Goal: Information Seeking & Learning: Learn about a topic

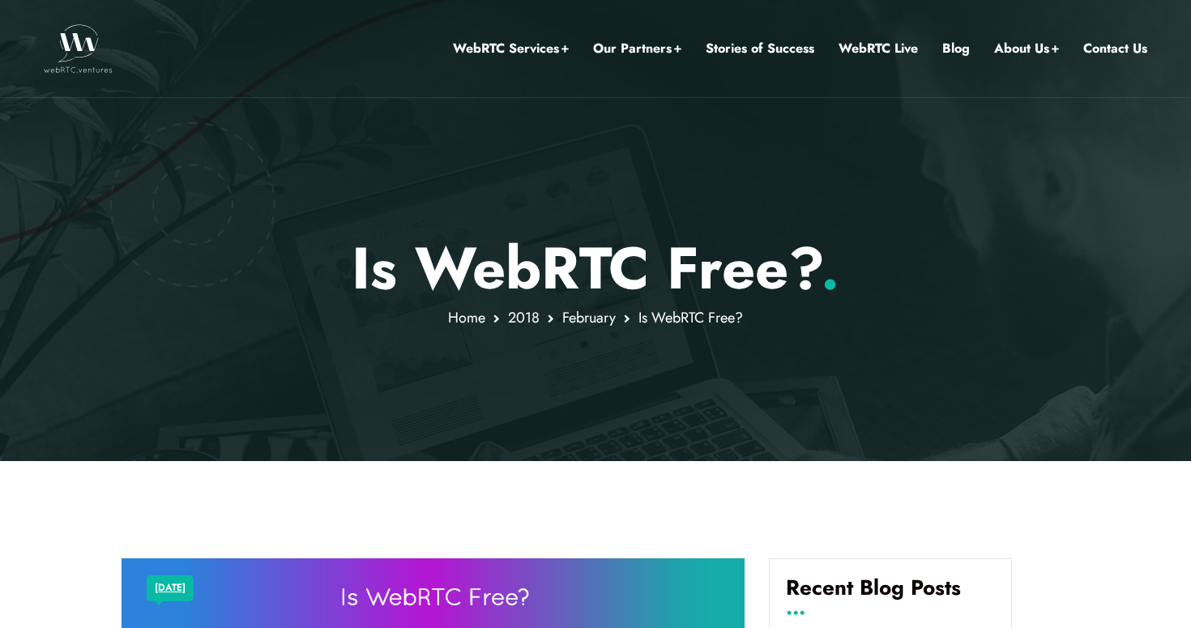
click at [83, 51] on img at bounding box center [78, 48] width 69 height 49
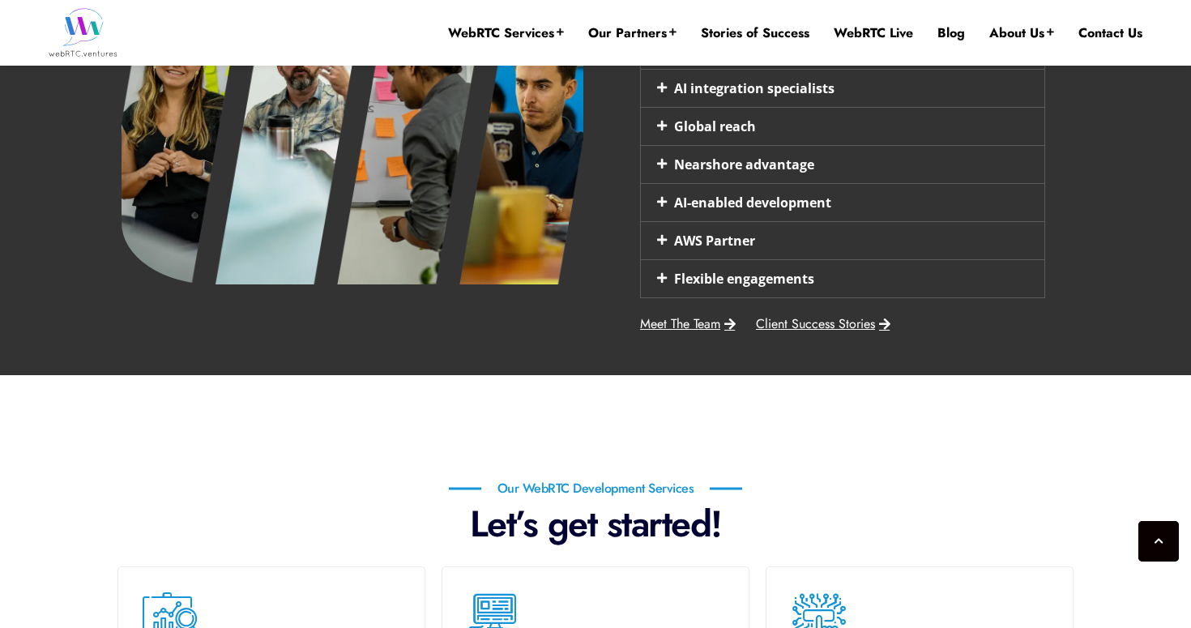
scroll to position [926, 0]
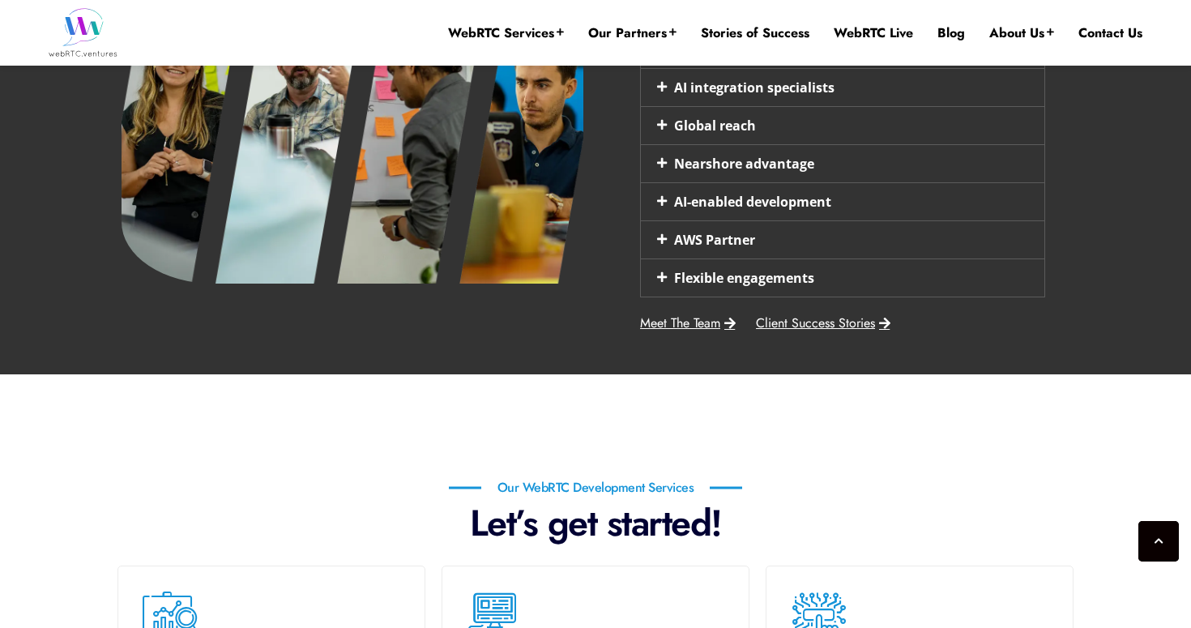
click at [659, 238] on icon at bounding box center [662, 238] width 10 height 11
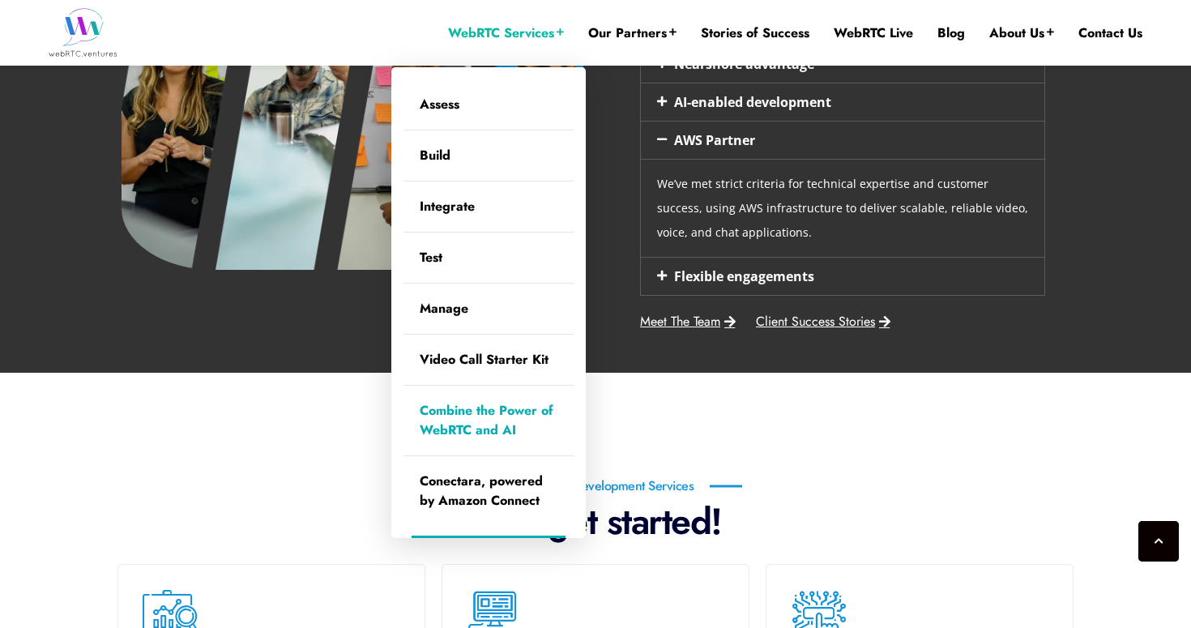
scroll to position [953, 0]
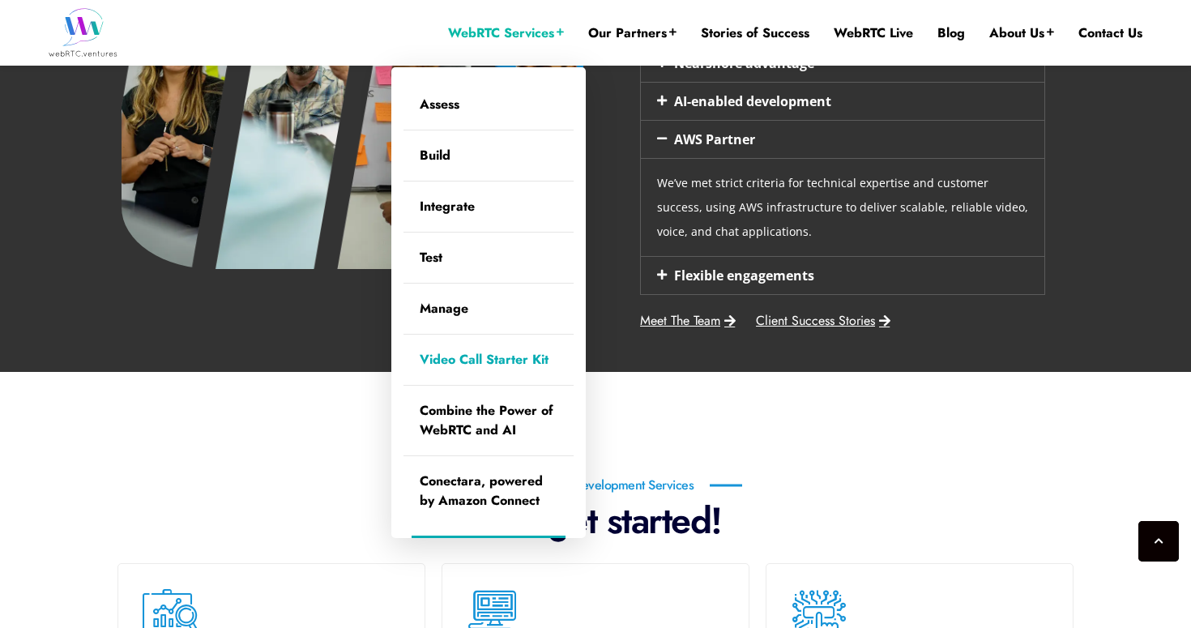
click at [496, 357] on link "Video Call Starter Kit" at bounding box center [489, 360] width 170 height 50
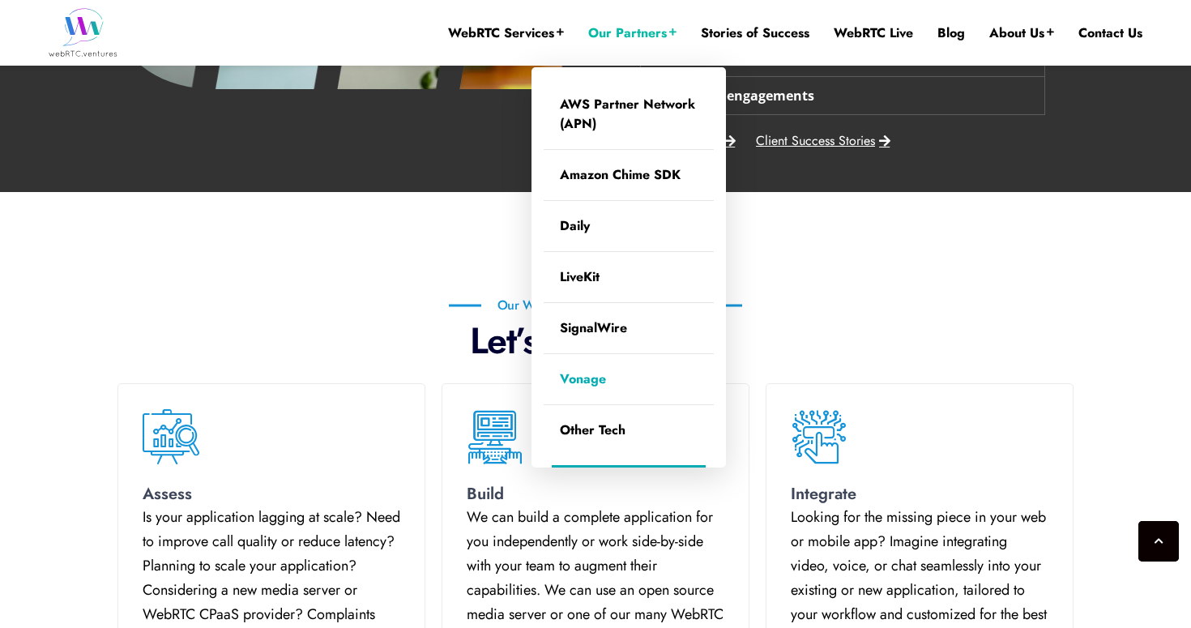
scroll to position [1134, 0]
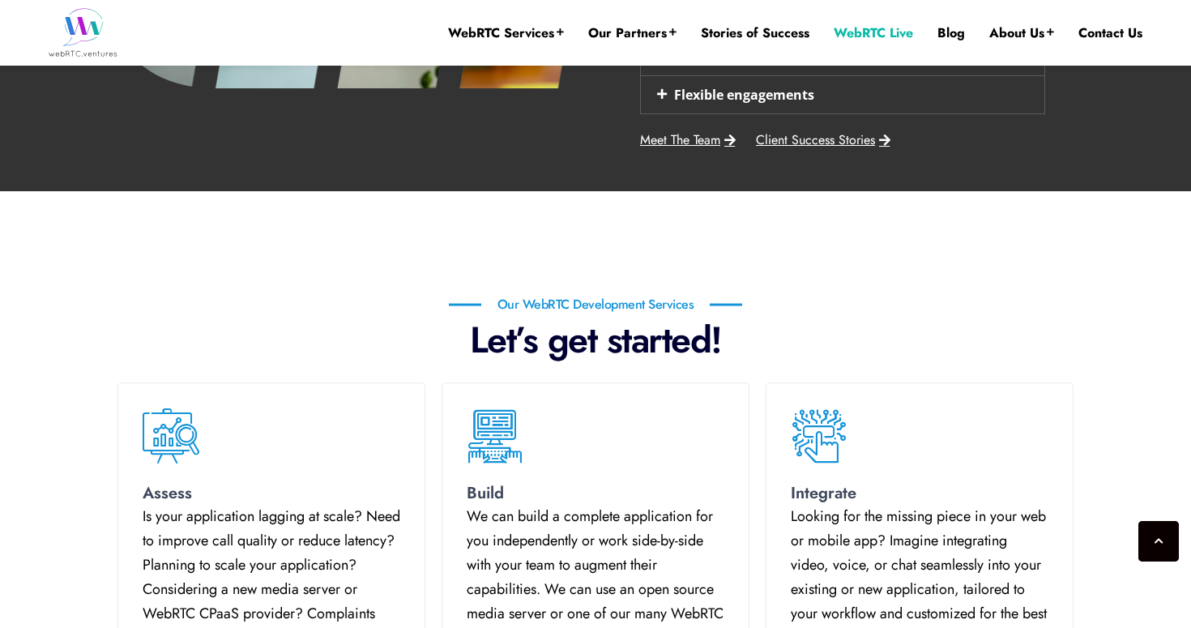
click at [877, 39] on link "WebRTC Live" at bounding box center [873, 33] width 79 height 18
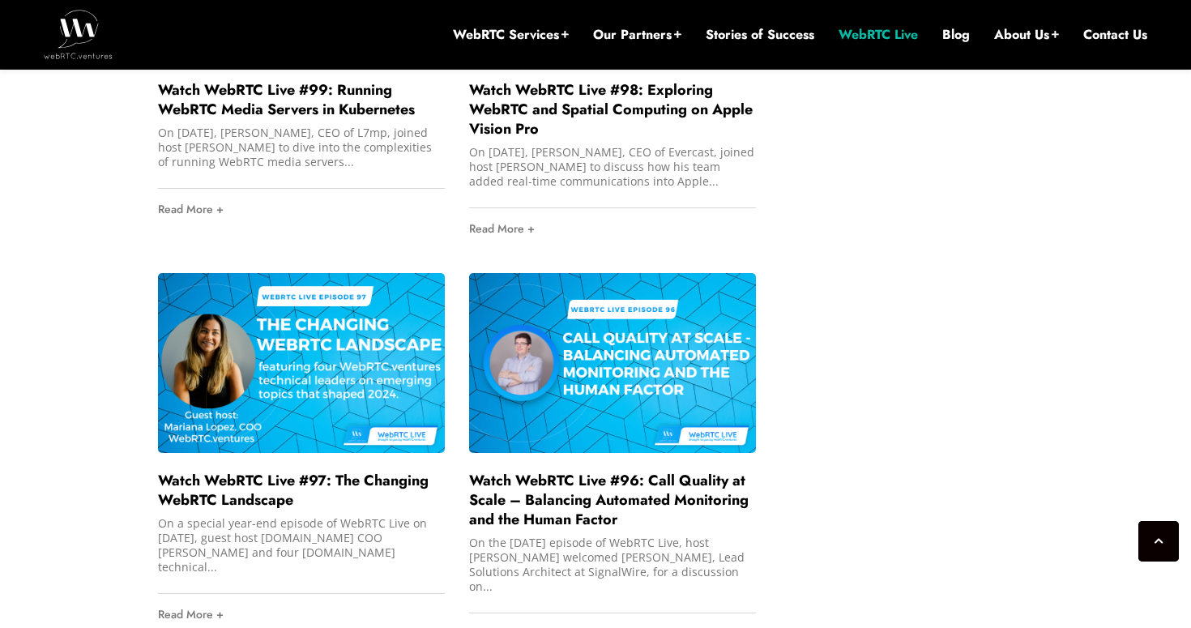
scroll to position [2860, 0]
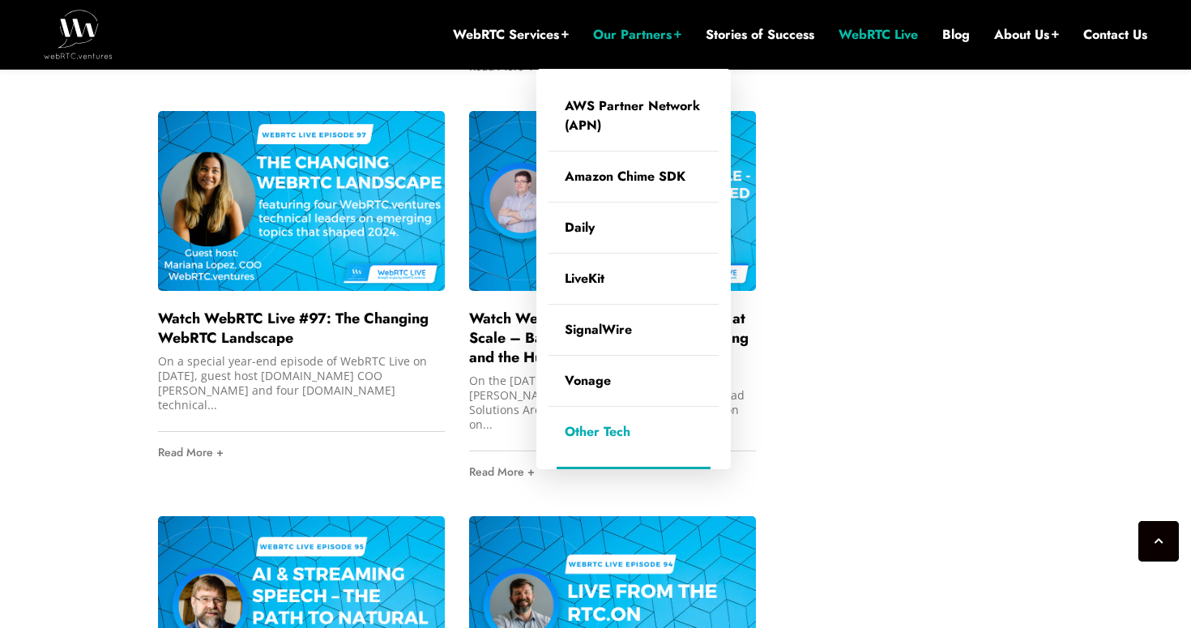
click at [579, 427] on link "Other Tech" at bounding box center [634, 432] width 170 height 50
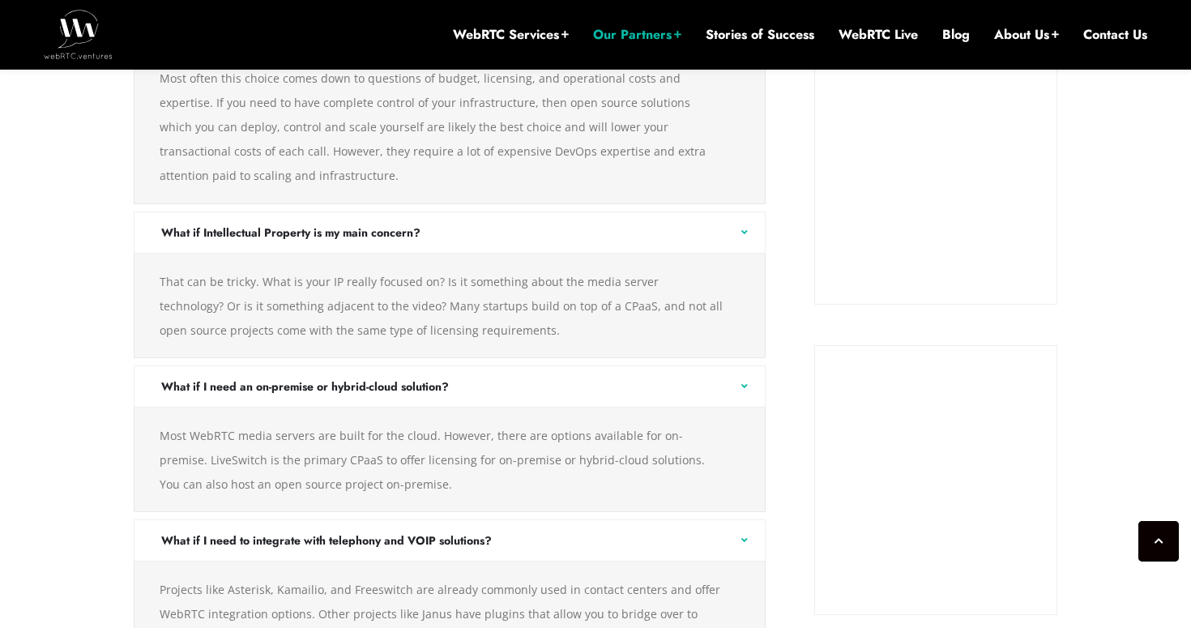
scroll to position [2069, 0]
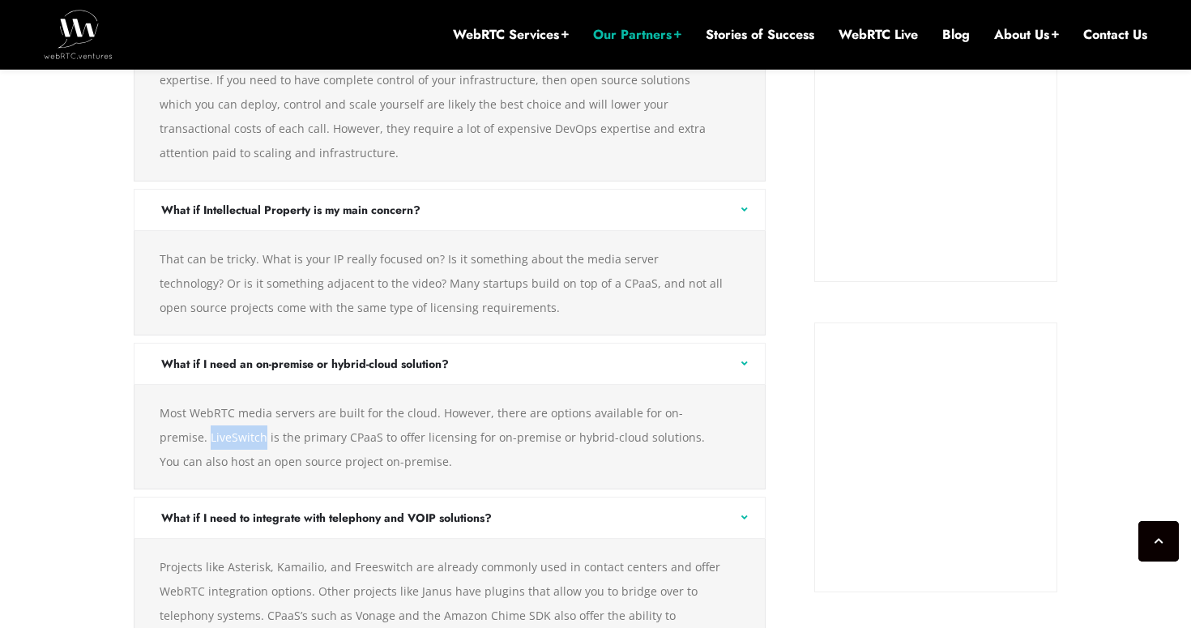
drag, startPoint x: 214, startPoint y: 416, endPoint x: 147, endPoint y: 416, distance: 67.3
click at [147, 416] on div "Most WebRTC media servers are built for the cloud. However, there are options a…" at bounding box center [450, 437] width 632 height 105
copy div "LiveSwitch"
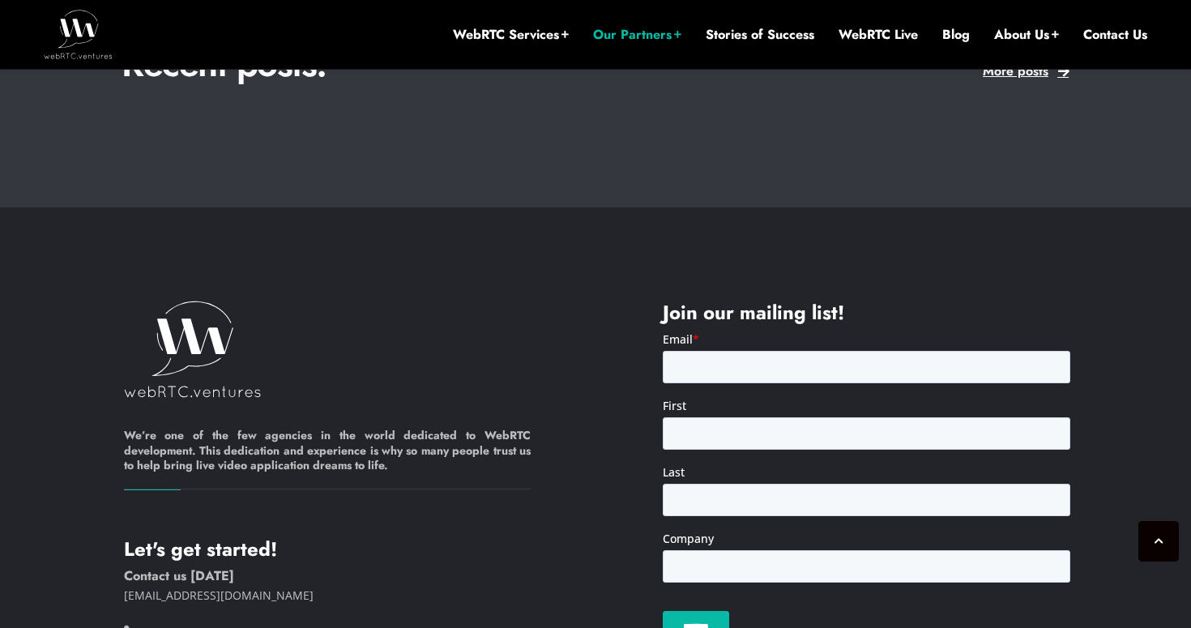
scroll to position [4329, 0]
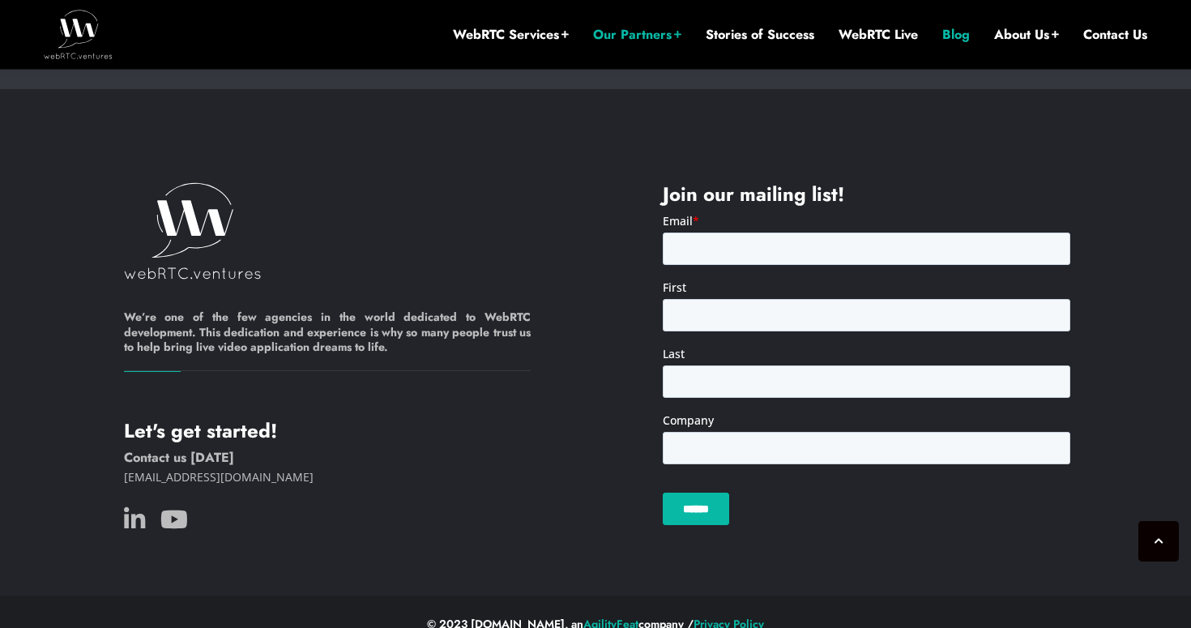
click at [951, 32] on link "Blog" at bounding box center [956, 35] width 28 height 18
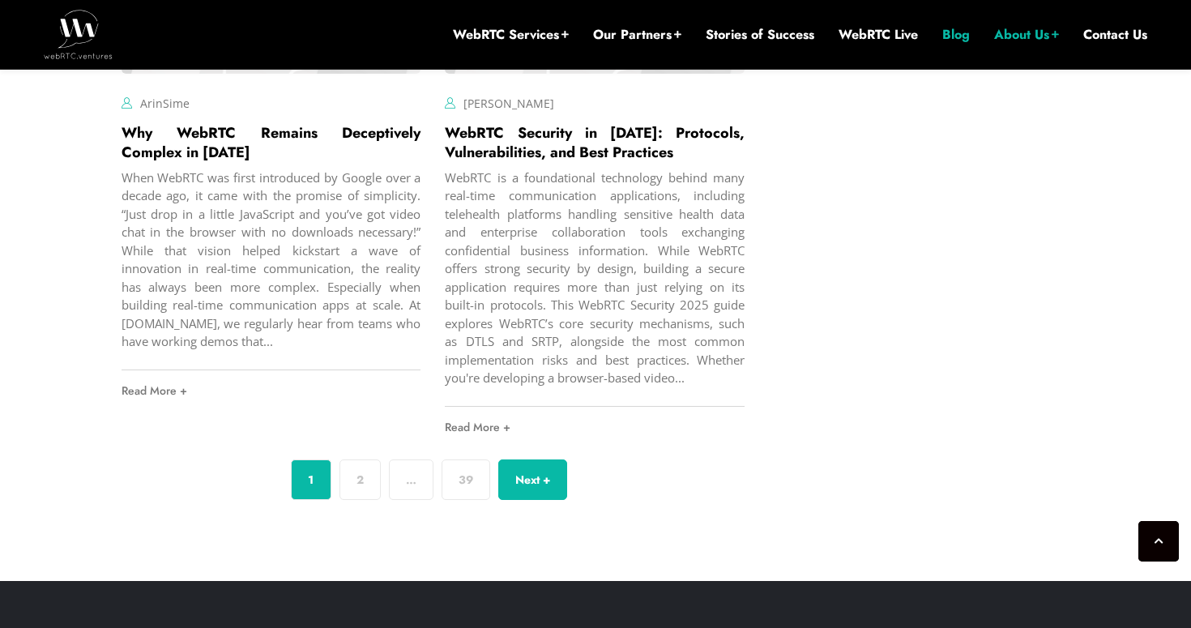
scroll to position [6068, 0]
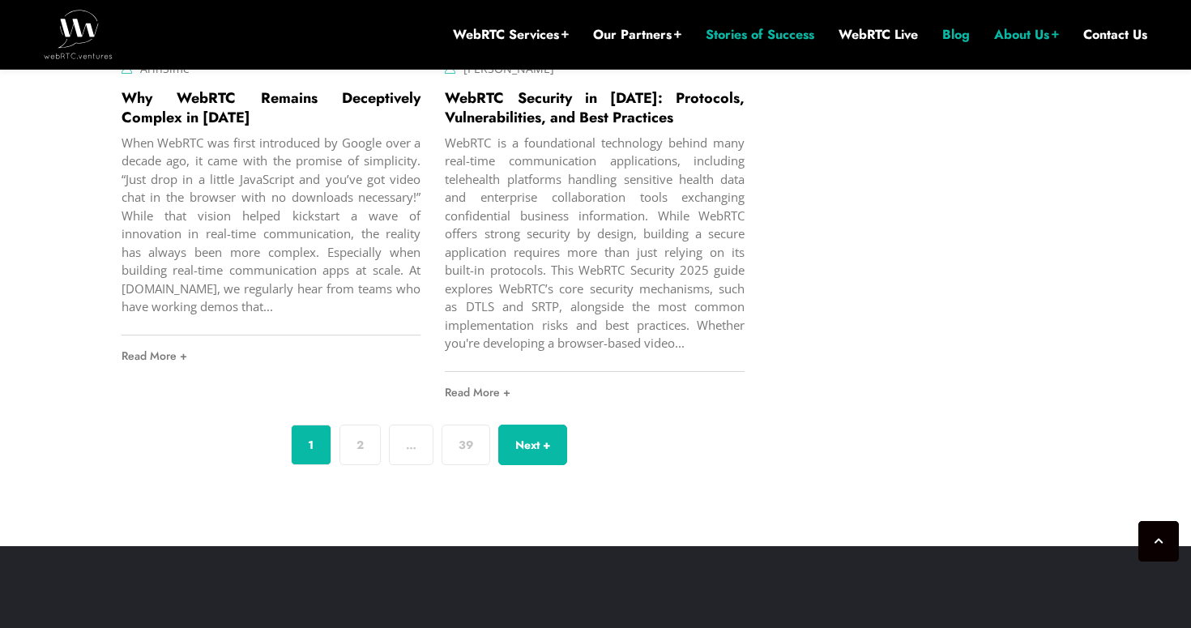
click at [758, 37] on link "Stories of Success" at bounding box center [760, 35] width 109 height 18
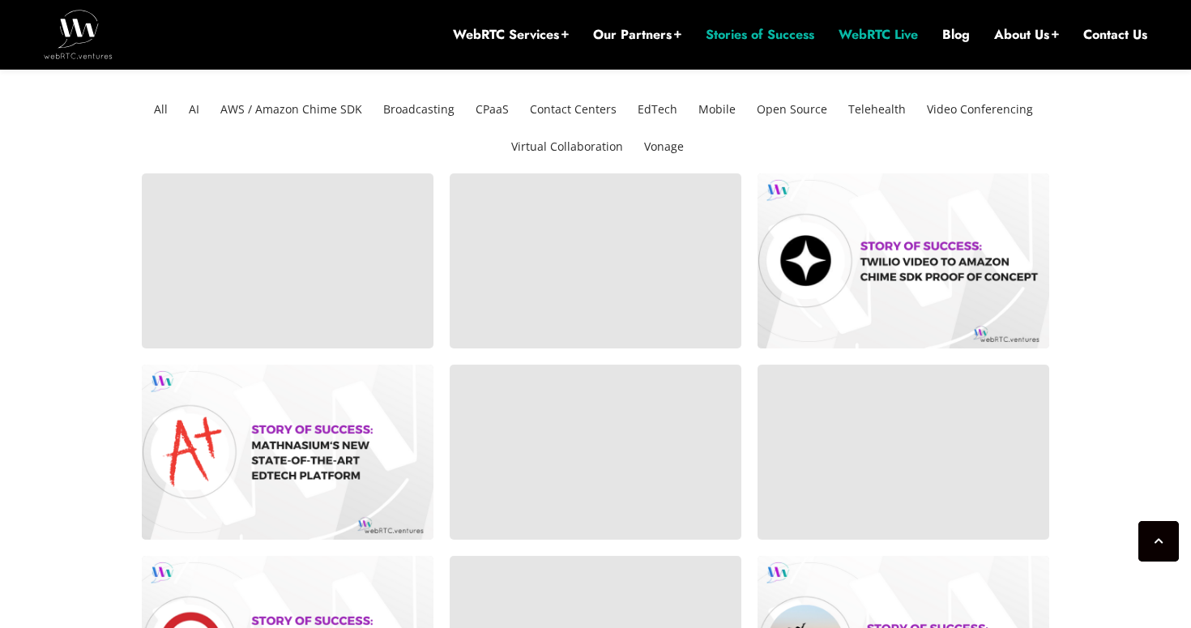
scroll to position [434, 0]
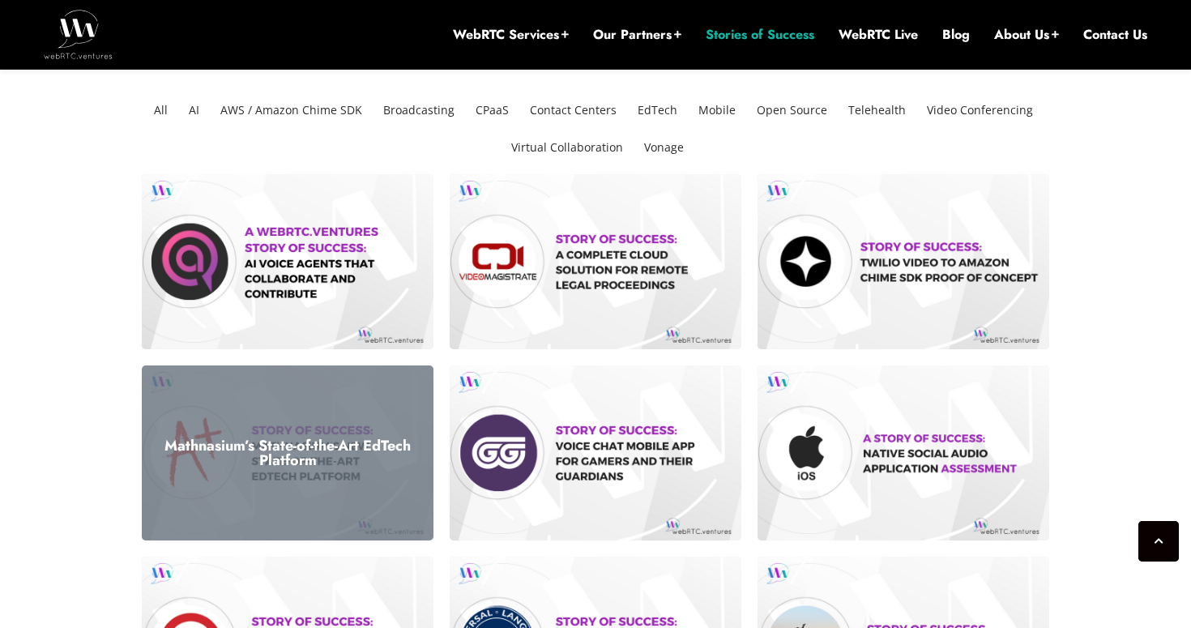
click at [292, 438] on h3 "Mathnasium’s State-of-the-Art EdTech Platform" at bounding box center [287, 452] width 267 height 29
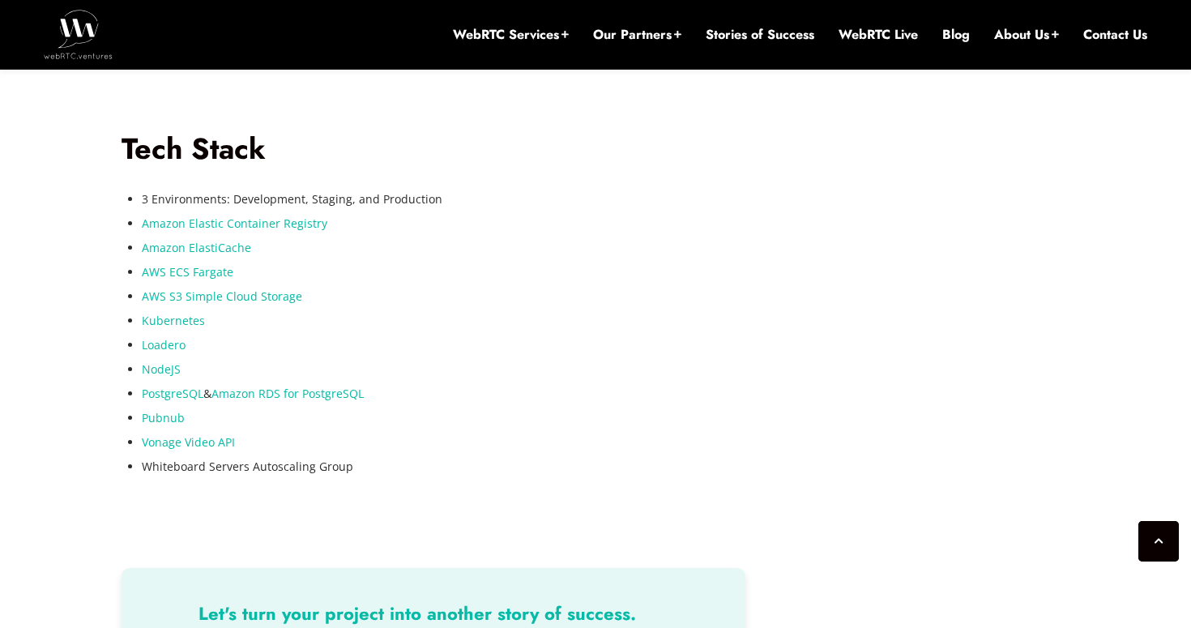
scroll to position [3015, 0]
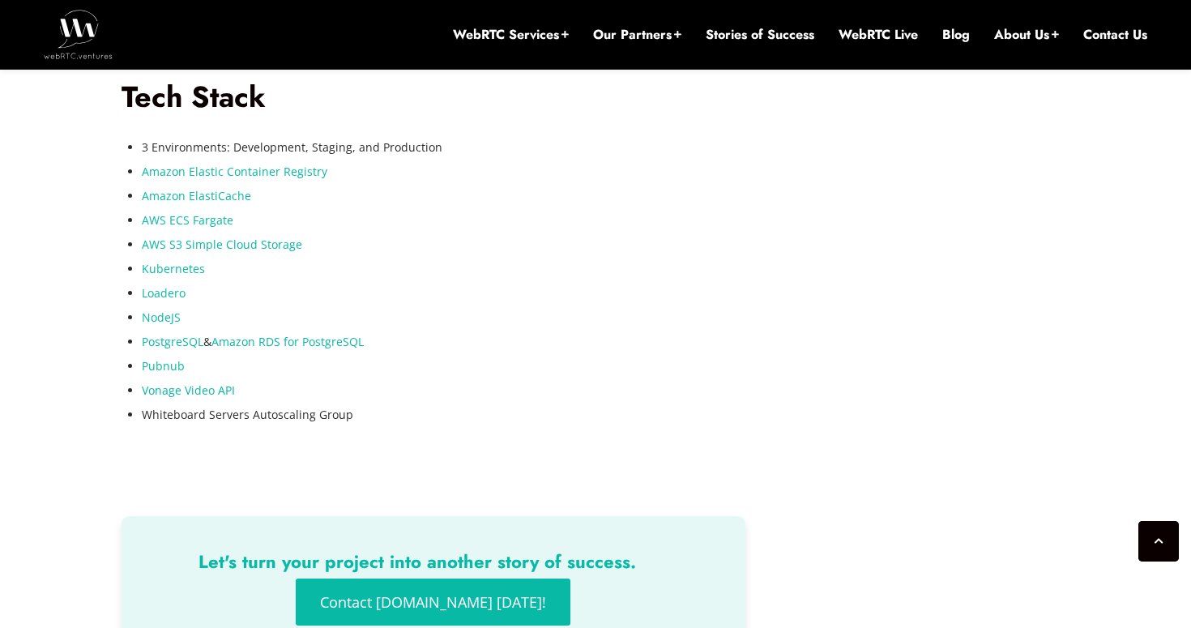
click at [202, 388] on span "Vonage Video API" at bounding box center [188, 389] width 93 height 15
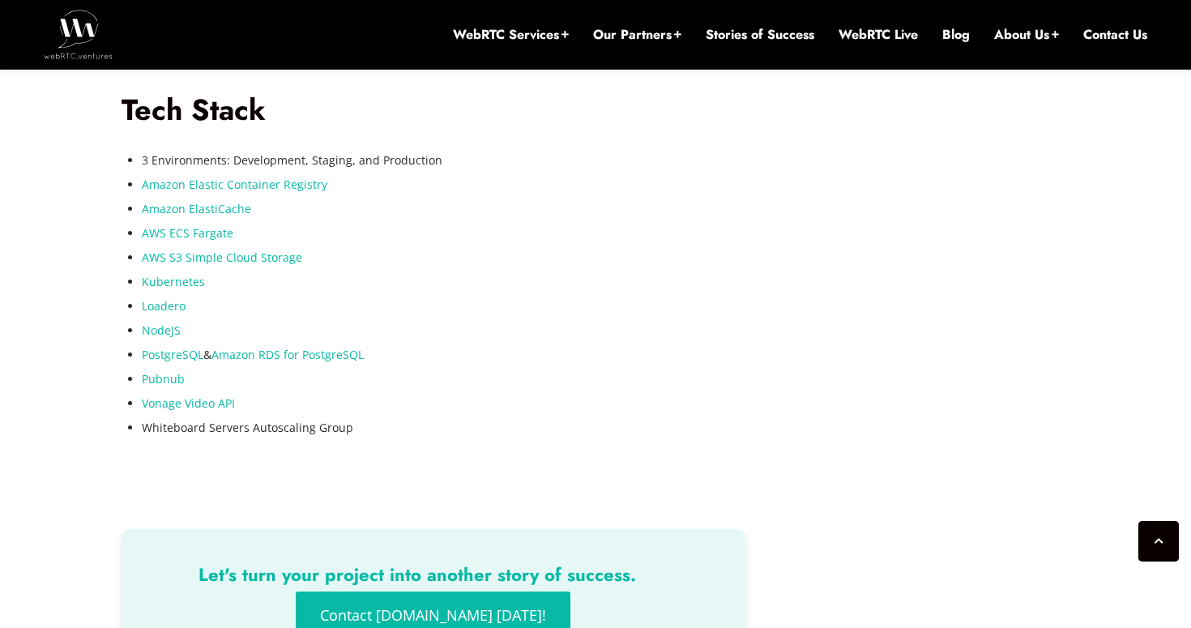
scroll to position [2996, 0]
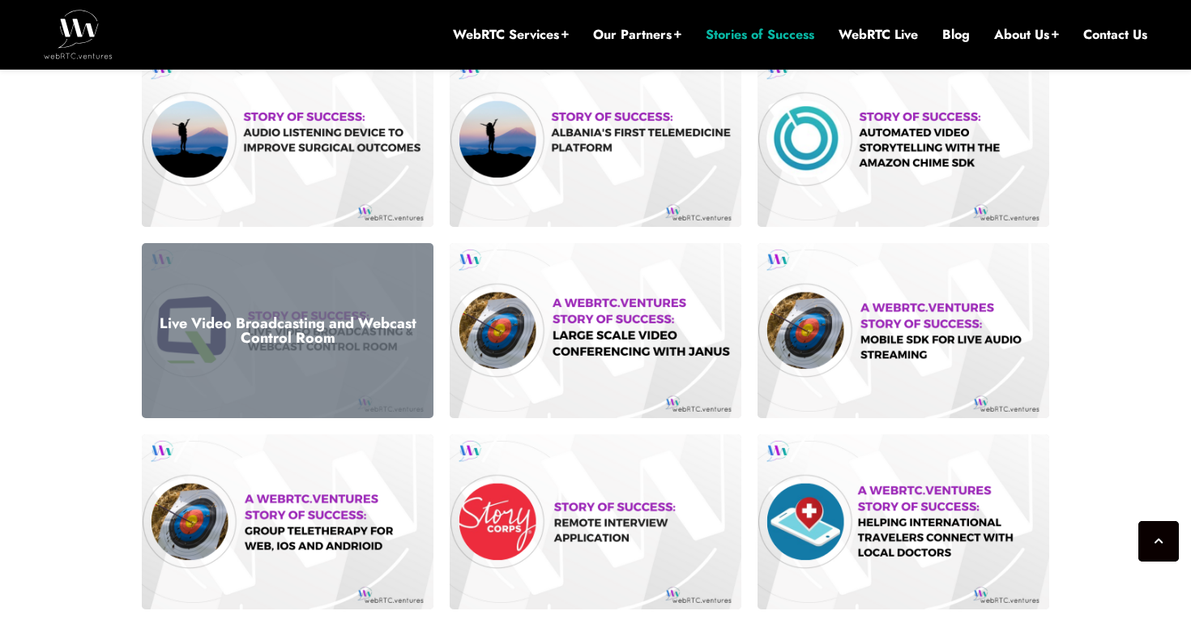
scroll to position [1106, 0]
click at [266, 315] on h3 "Live Video Broadcasting and Webcast Control Room" at bounding box center [287, 329] width 267 height 29
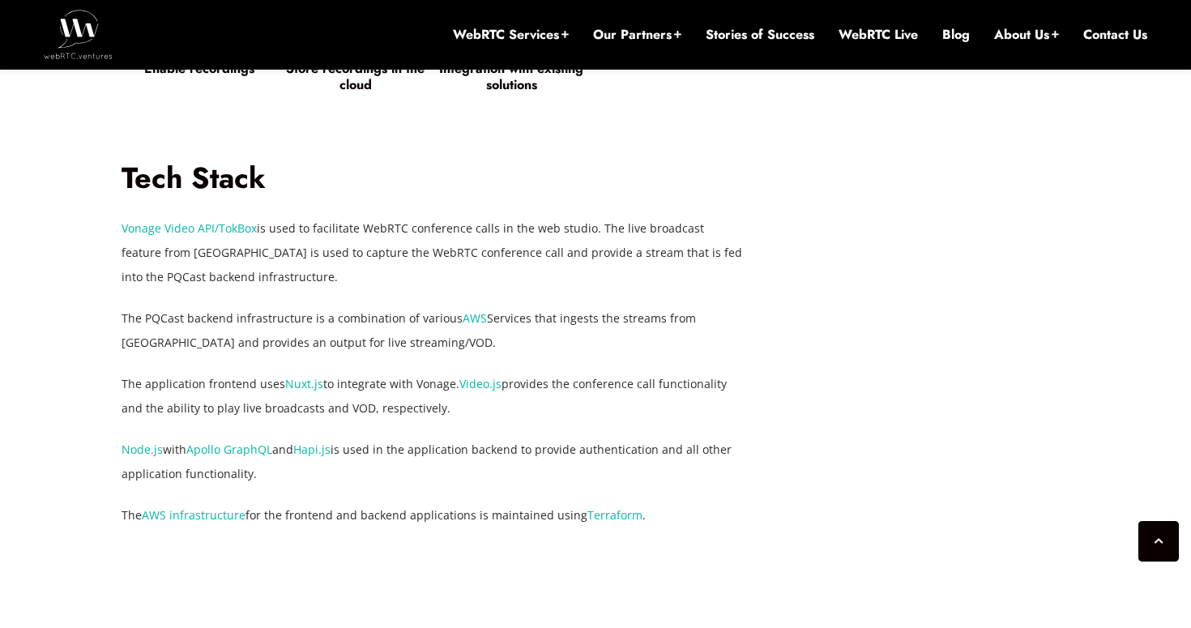
scroll to position [2728, 0]
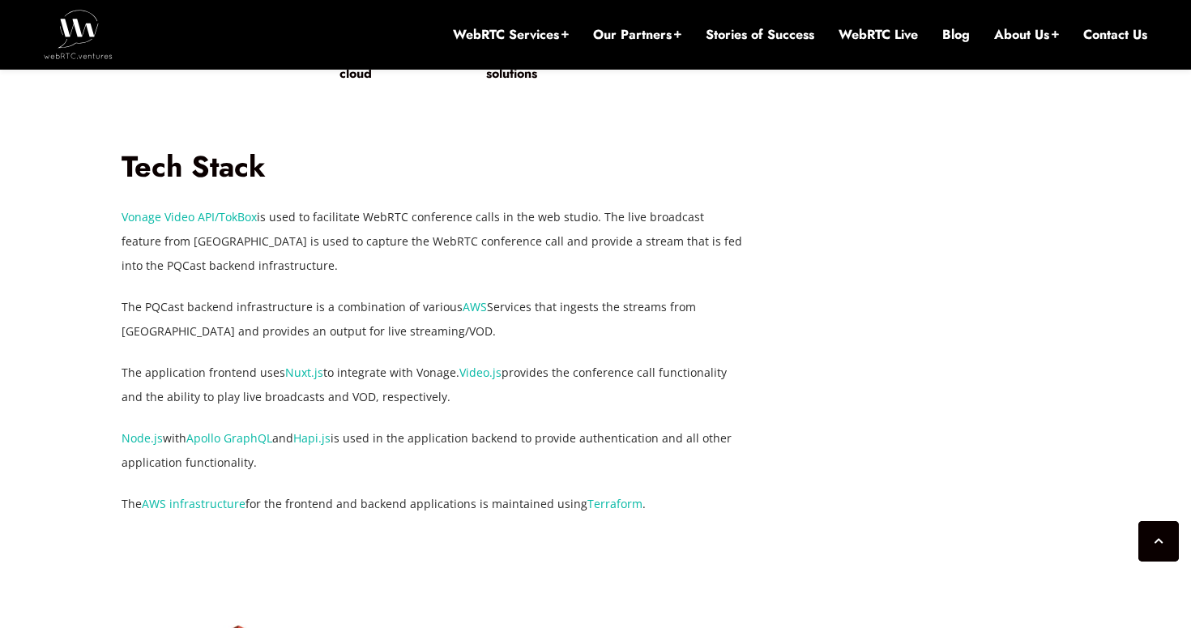
click at [313, 440] on span "Hapi.js" at bounding box center [311, 437] width 37 height 15
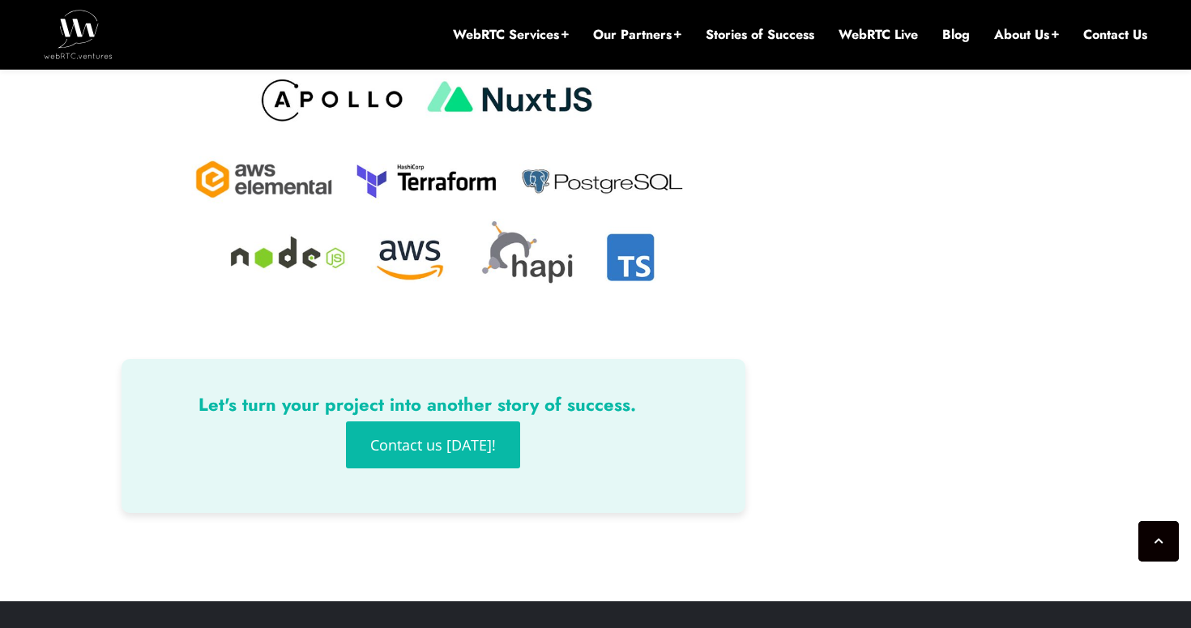
scroll to position [3444, 0]
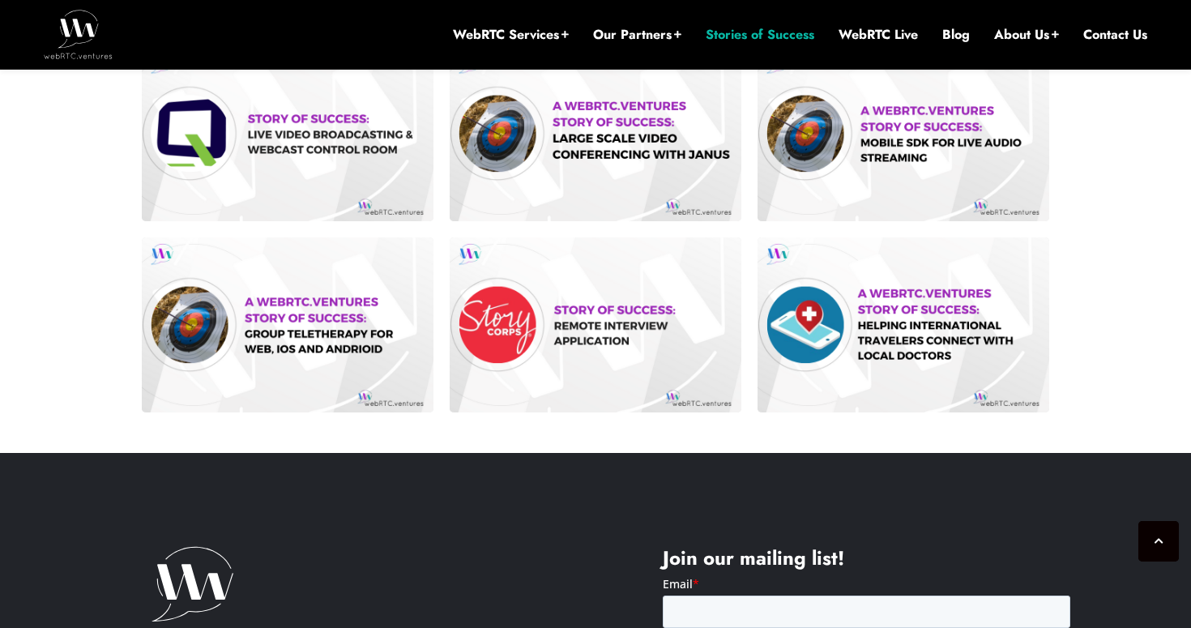
scroll to position [1305, 0]
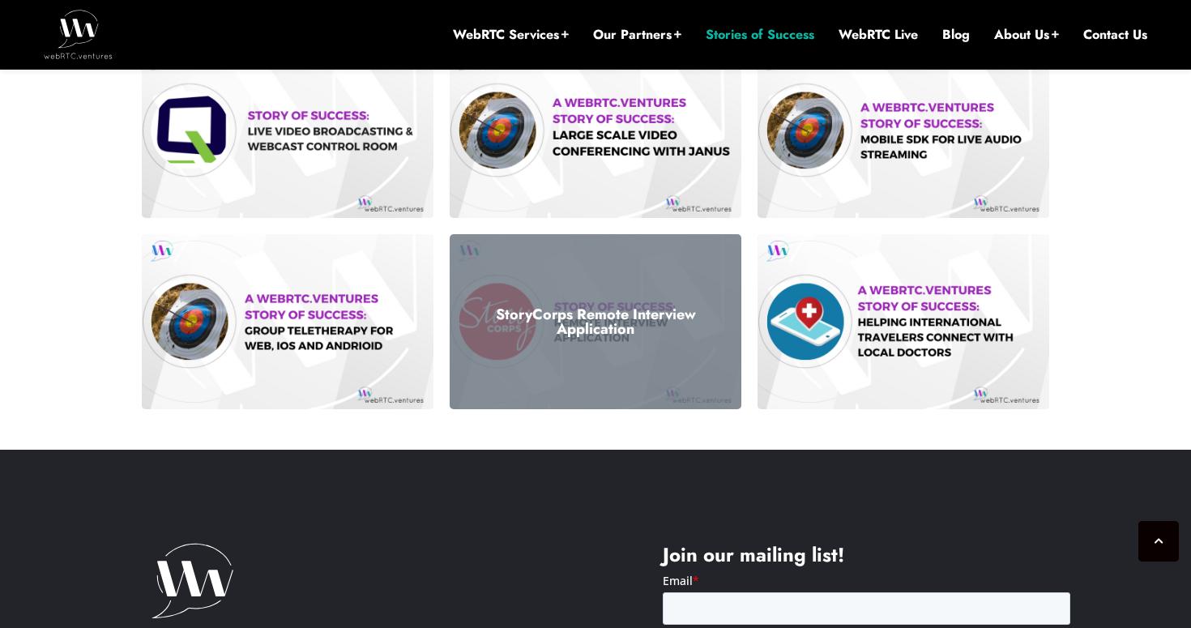
click at [644, 324] on h3 "StoryCorps Remote Interview Application" at bounding box center [595, 321] width 267 height 29
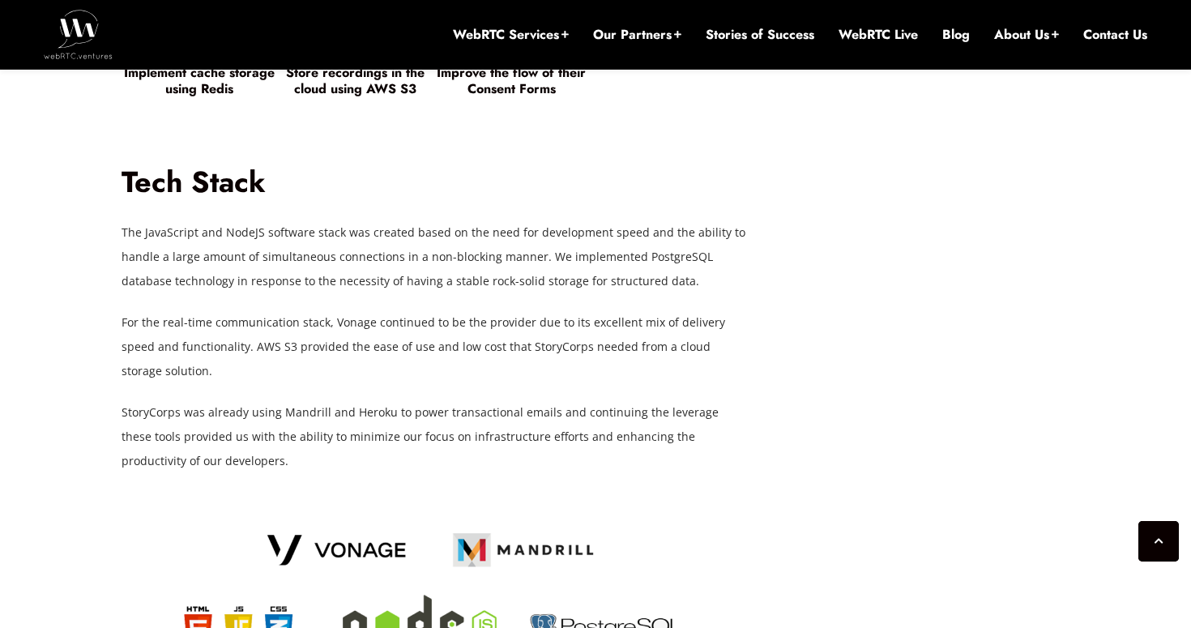
scroll to position [2129, 0]
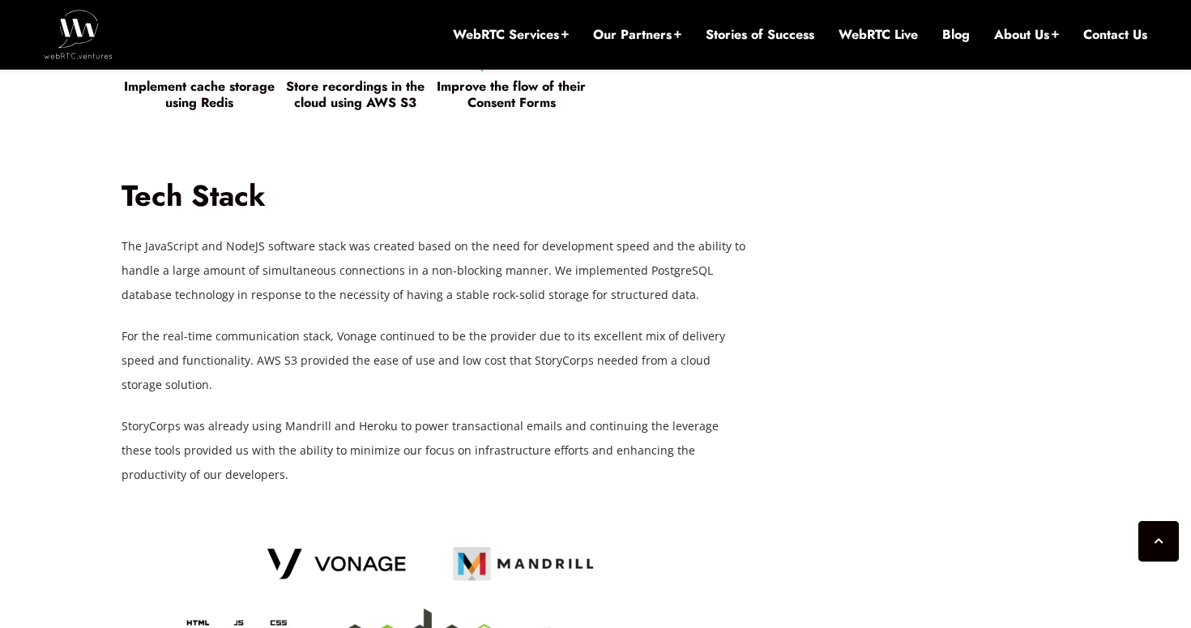
click at [357, 339] on p "For the real-time communication stack, Vonage continued to be the provider due …" at bounding box center [434, 360] width 624 height 73
click at [357, 338] on p "For the real-time communication stack, Vonage continued to be the provider due …" at bounding box center [434, 360] width 624 height 73
copy p "Vonage"
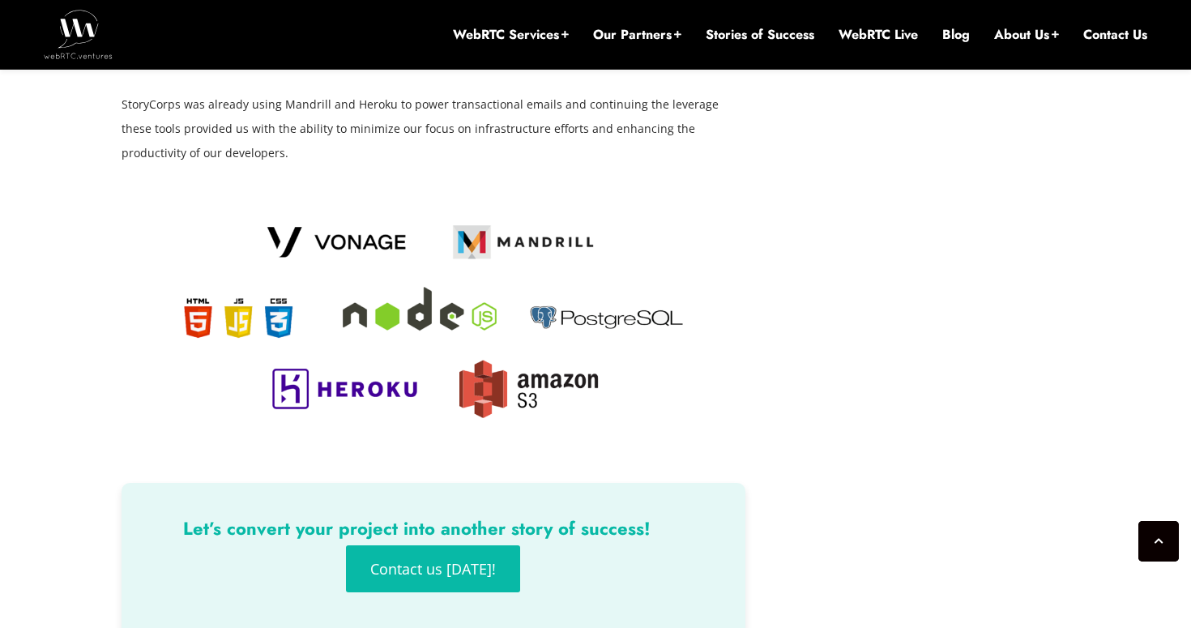
scroll to position [2466, 0]
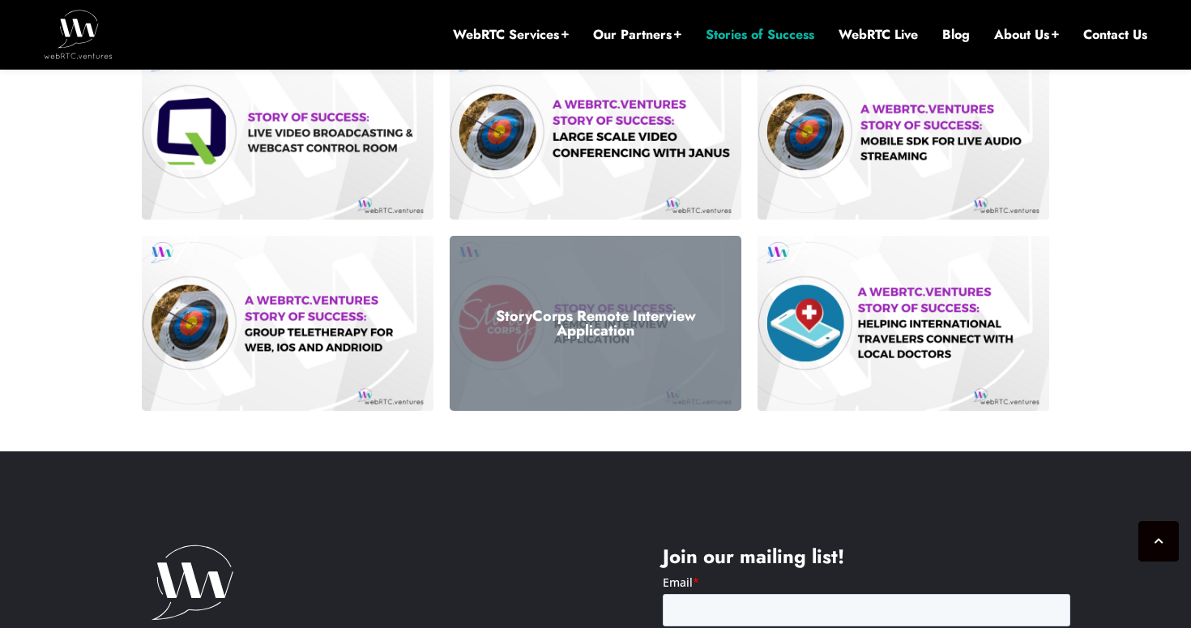
scroll to position [1305, 0]
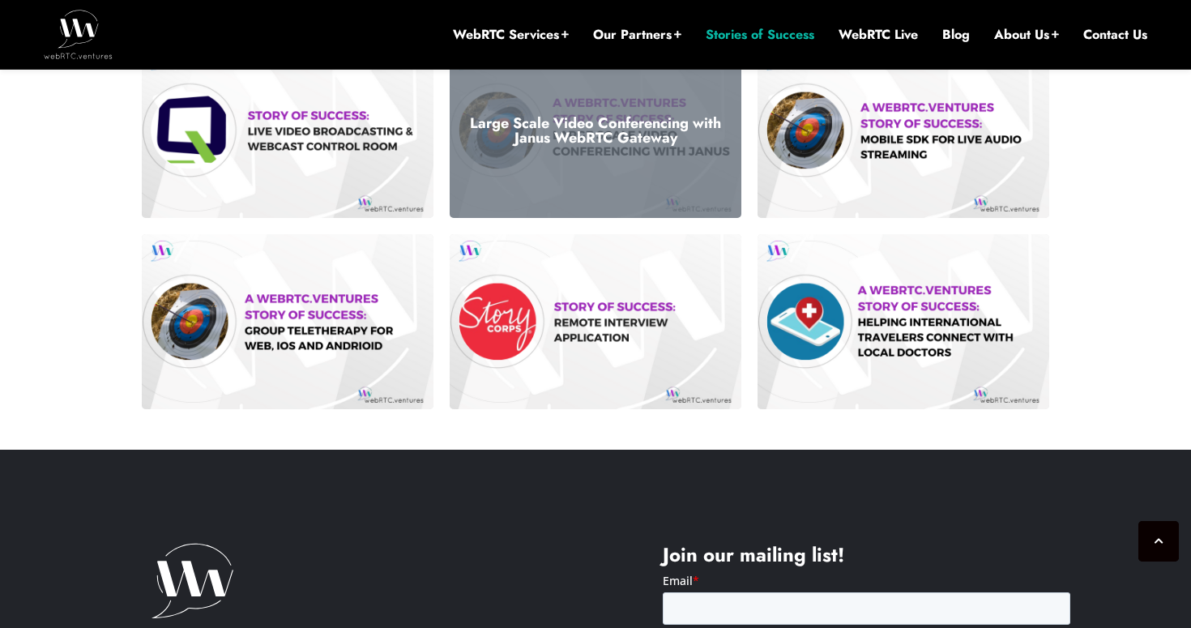
click at [673, 135] on h3 "Large Scale Video Conferencing with Janus WebRTC Gateway" at bounding box center [595, 130] width 267 height 29
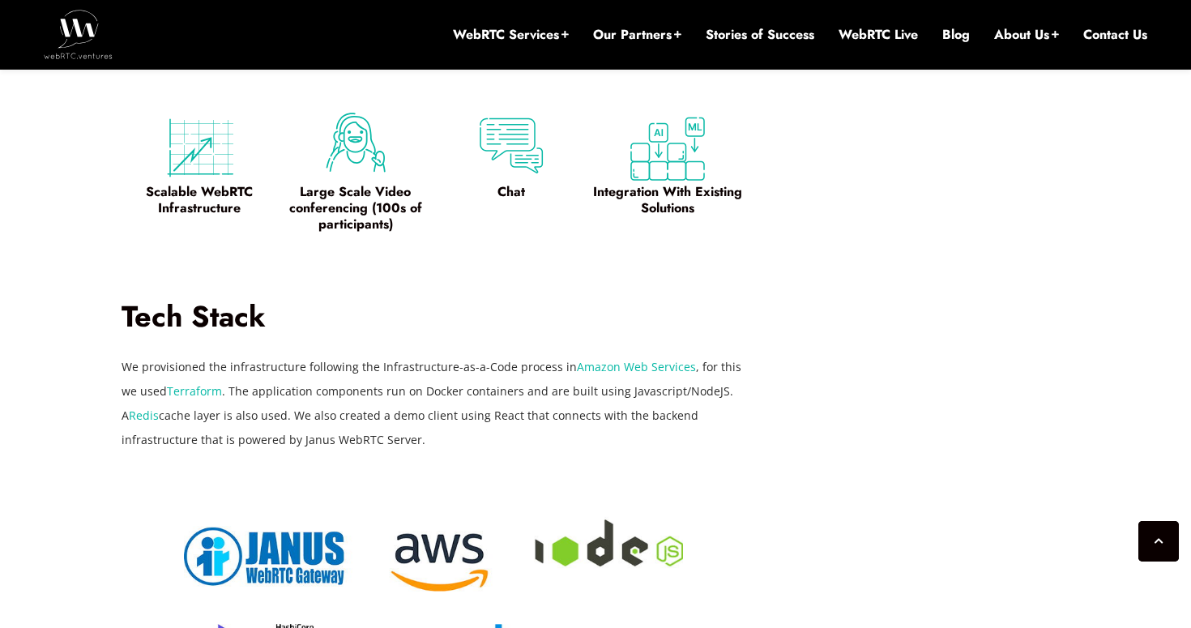
scroll to position [1871, 0]
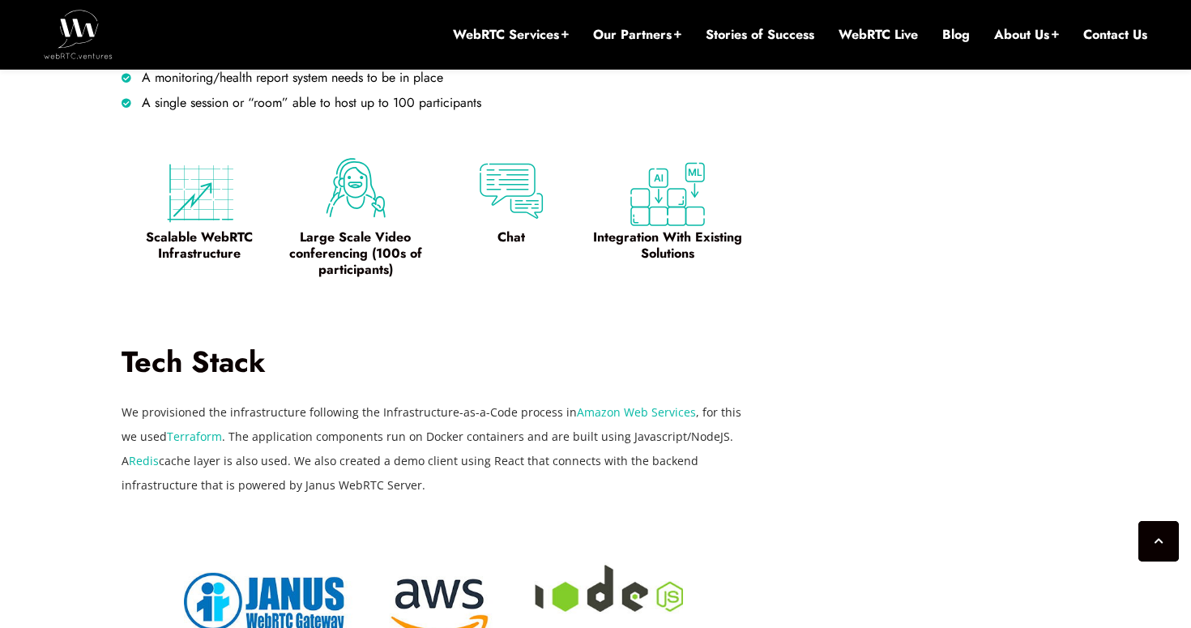
drag, startPoint x: 198, startPoint y: 486, endPoint x: 315, endPoint y: 489, distance: 117.5
click at [316, 489] on p "We provisioned the infrastructure following the Infrastructure-as-a-Code proces…" at bounding box center [434, 448] width 624 height 97
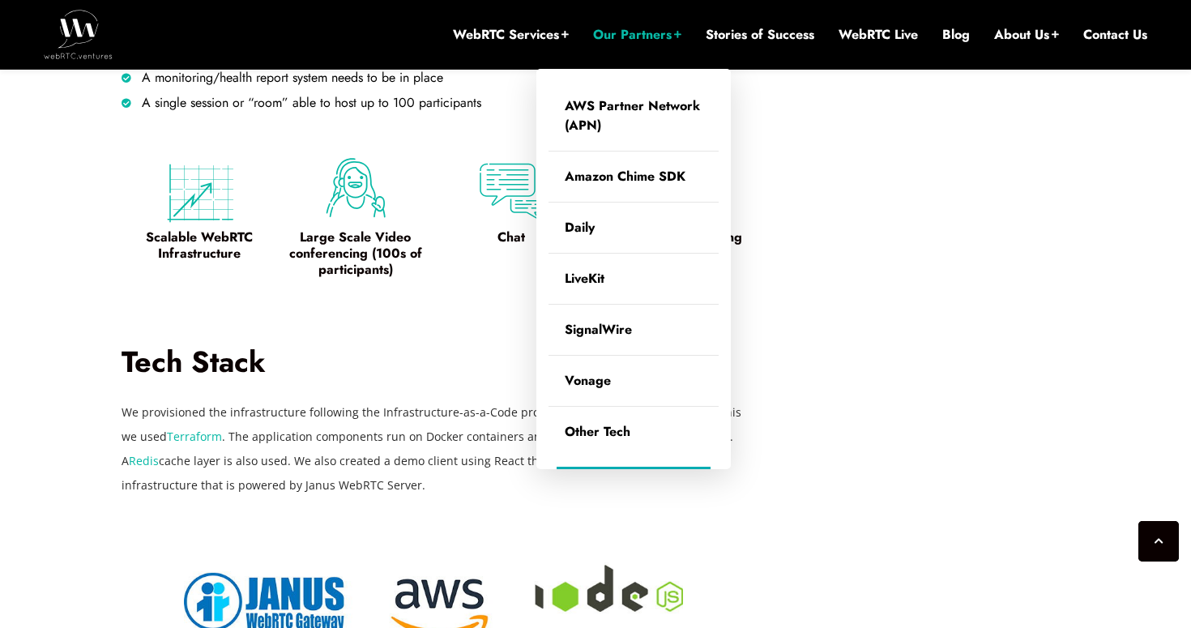
copy p "Janus WebRTC Server."
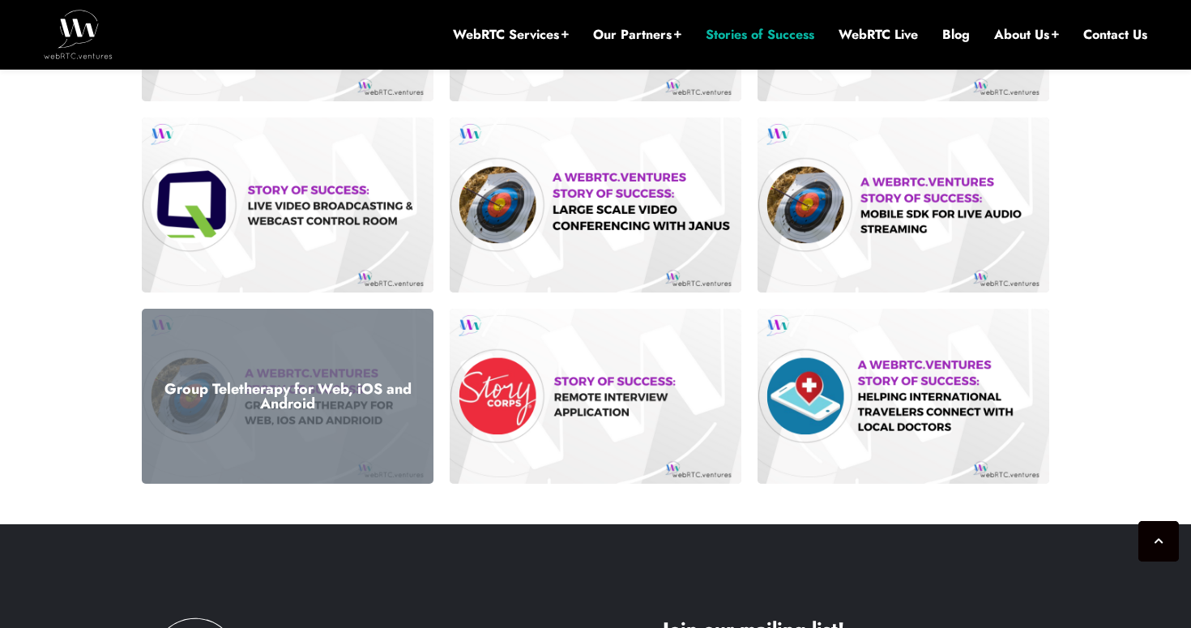
scroll to position [1226, 0]
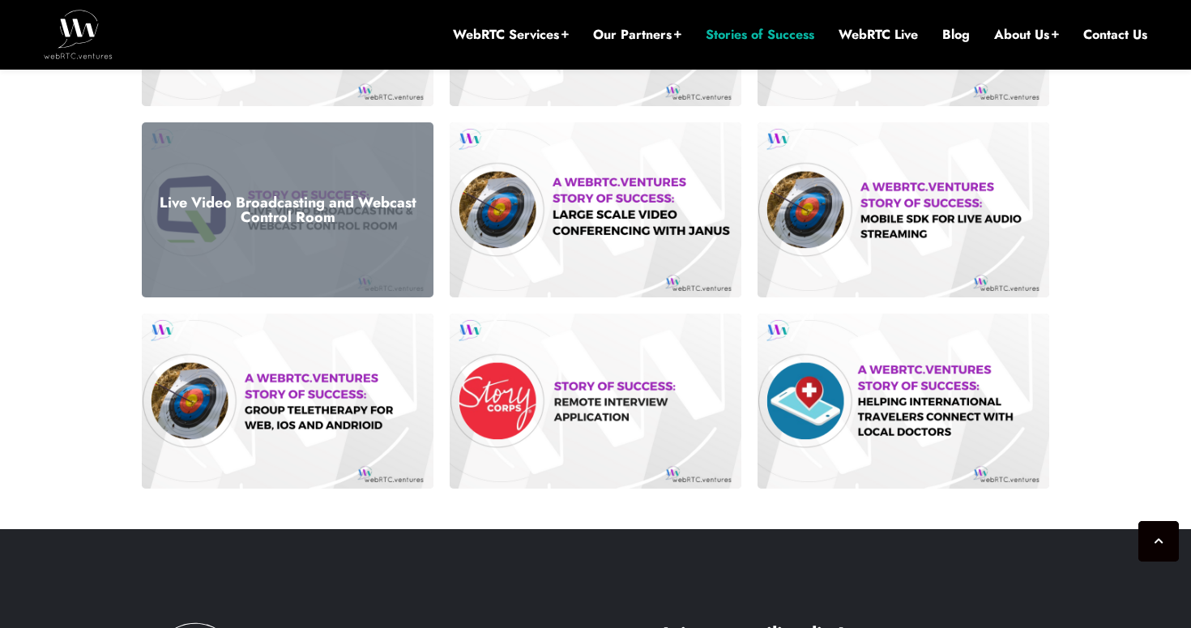
click at [387, 256] on div "Live Video Broadcasting and Webcast Control Room" at bounding box center [288, 209] width 292 height 175
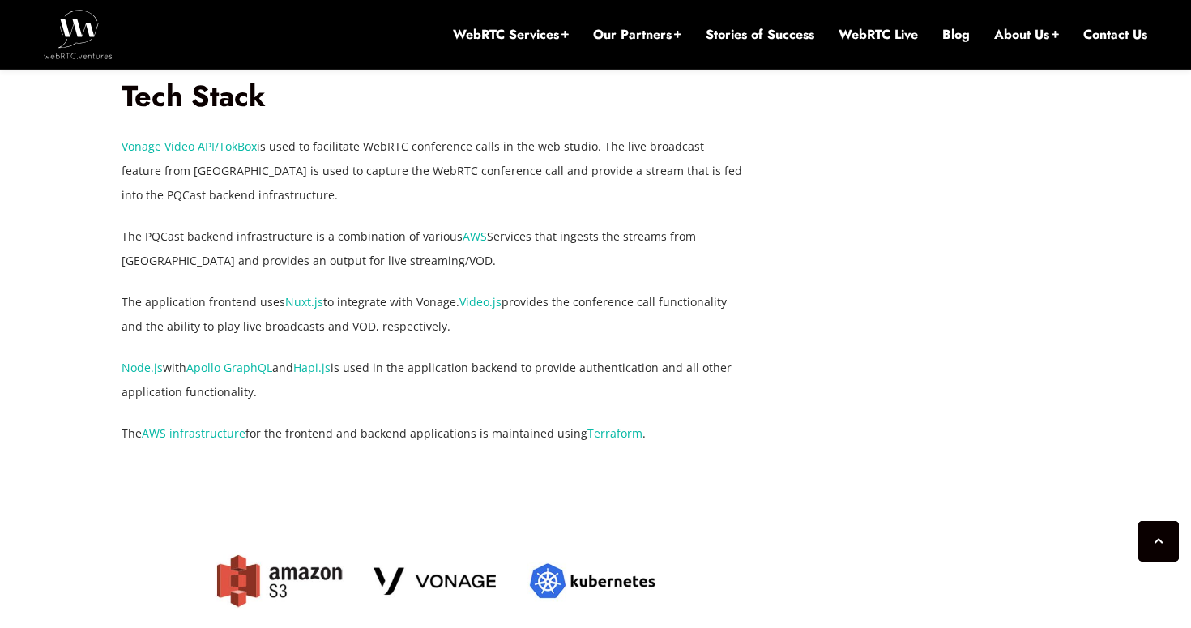
scroll to position [2797, 0]
click at [694, 240] on span "Services that ingests the streams from [GEOGRAPHIC_DATA] and provides an output…" at bounding box center [409, 250] width 575 height 40
copy span "Vonage"
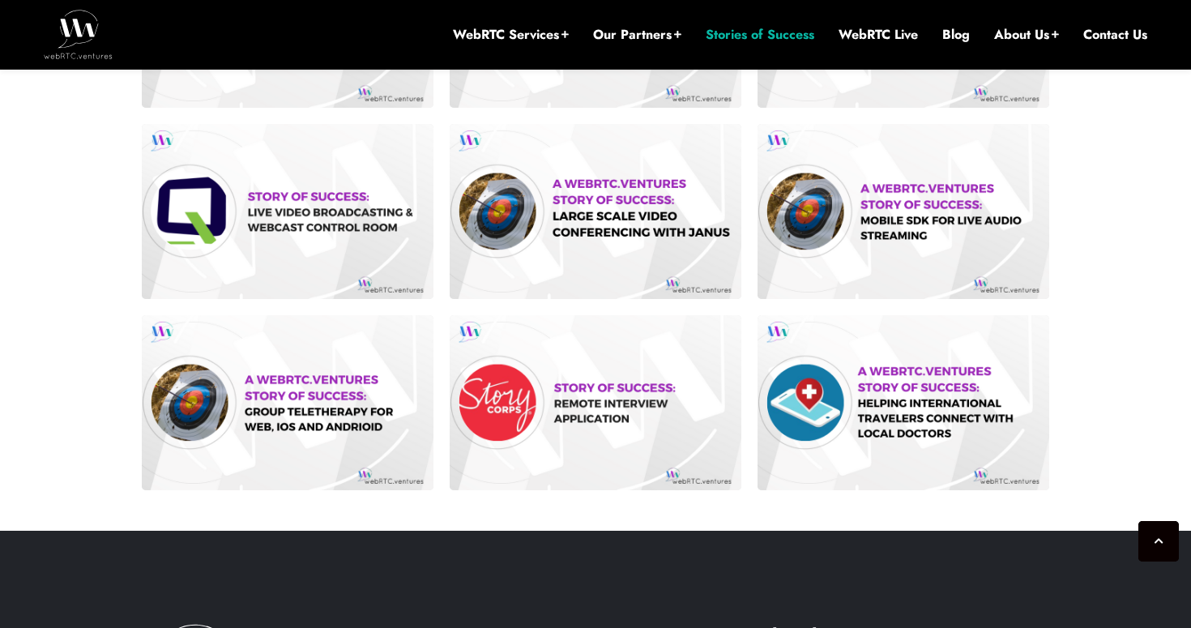
scroll to position [1226, 0]
